Goal: Information Seeking & Learning: Learn about a topic

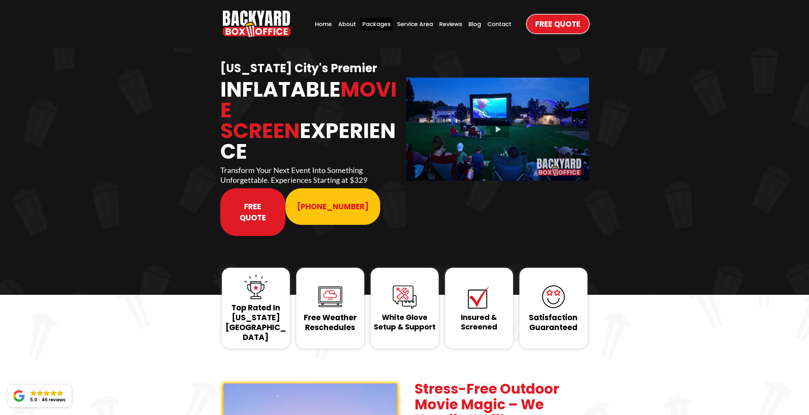
click at [380, 27] on div "Packages" at bounding box center [377, 24] width 32 height 12
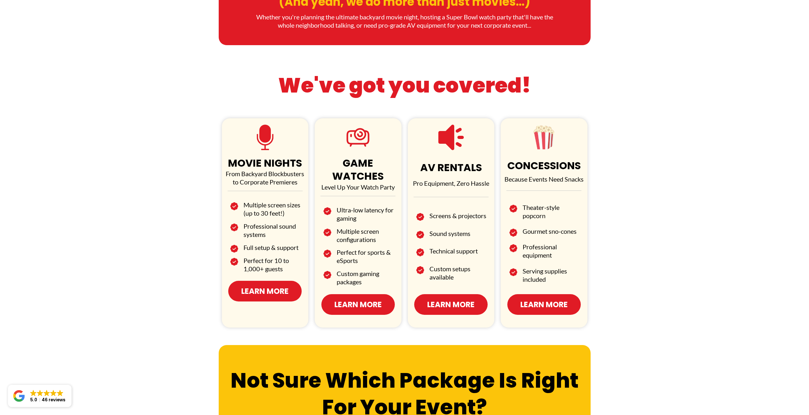
scroll to position [286, 0]
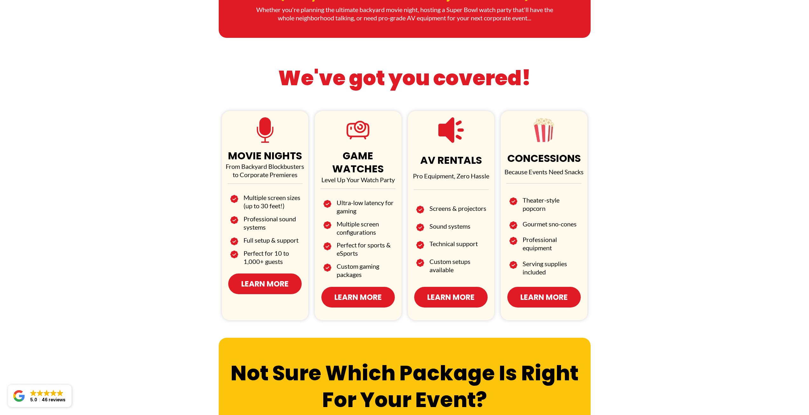
click at [265, 140] on img at bounding box center [264, 129] width 25 height 25
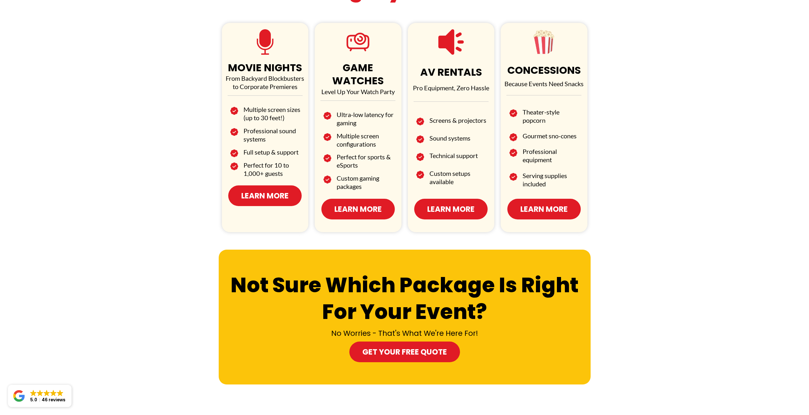
scroll to position [413, 0]
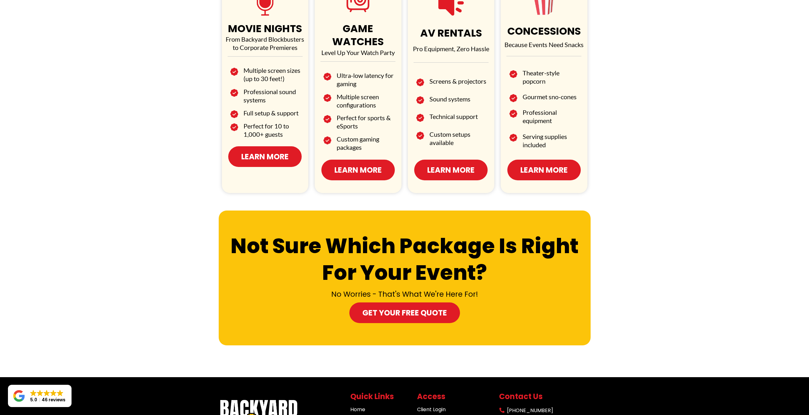
click at [274, 169] on div "MOVIE NIGHTS From Backyard Blockbusters to Corporate Premieres Multiple screen …" at bounding box center [265, 88] width 87 height 209
click at [277, 162] on link "Learn More" at bounding box center [264, 156] width 73 height 21
